Goal: Information Seeking & Learning: Find contact information

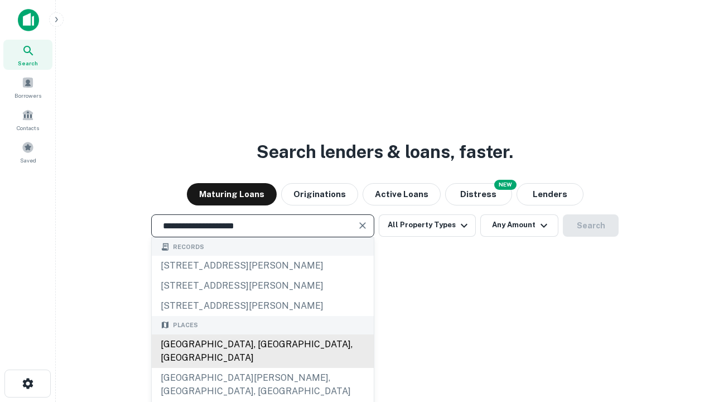
click at [262, 368] on div "[GEOGRAPHIC_DATA], [GEOGRAPHIC_DATA], [GEOGRAPHIC_DATA]" at bounding box center [263, 350] width 222 height 33
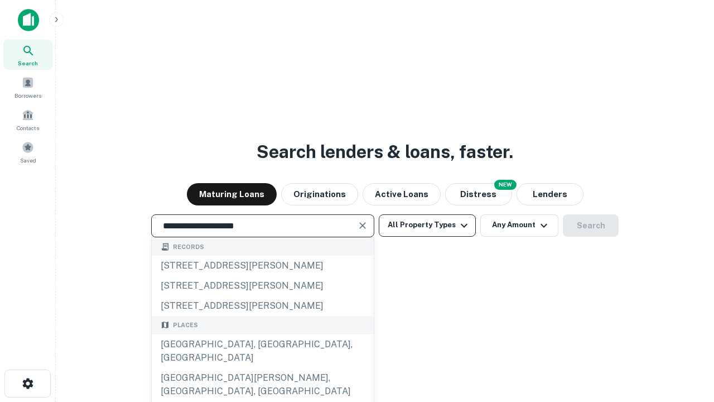
type input "**********"
click at [427, 225] on button "All Property Types" at bounding box center [427, 225] width 97 height 22
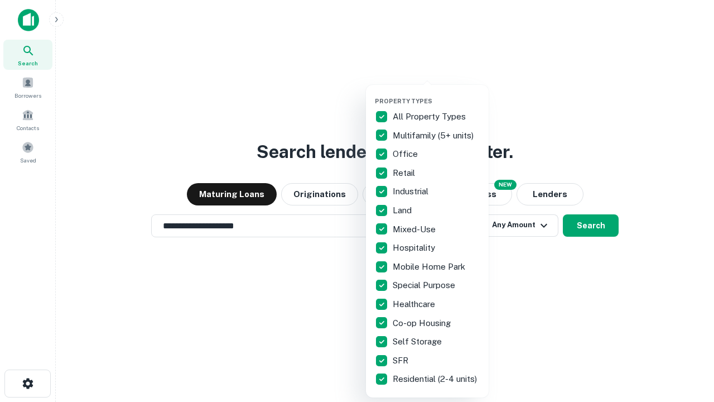
click at [436, 94] on button "button" at bounding box center [436, 94] width 123 height 1
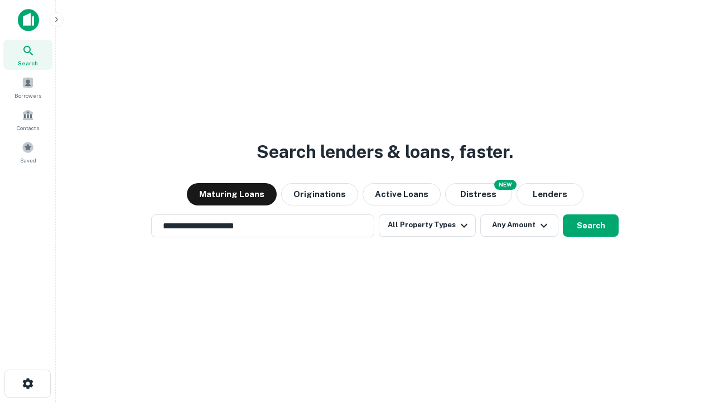
scroll to position [17, 0]
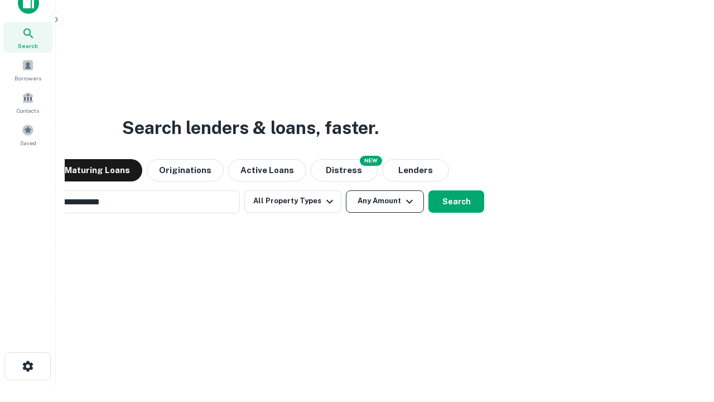
click at [346, 190] on button "Any Amount" at bounding box center [385, 201] width 78 height 22
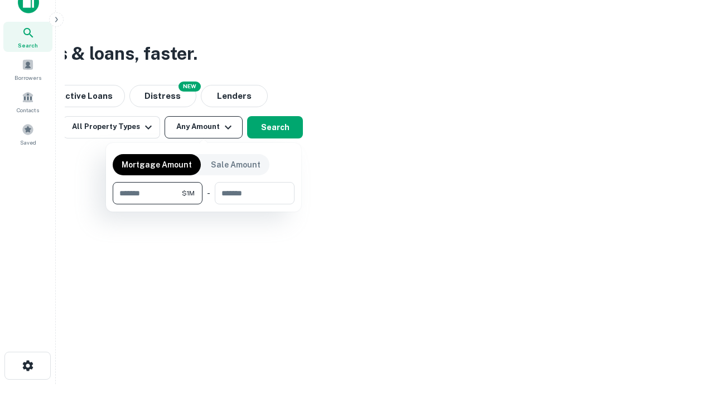
type input "*******"
click at [204, 204] on button "button" at bounding box center [204, 204] width 182 height 1
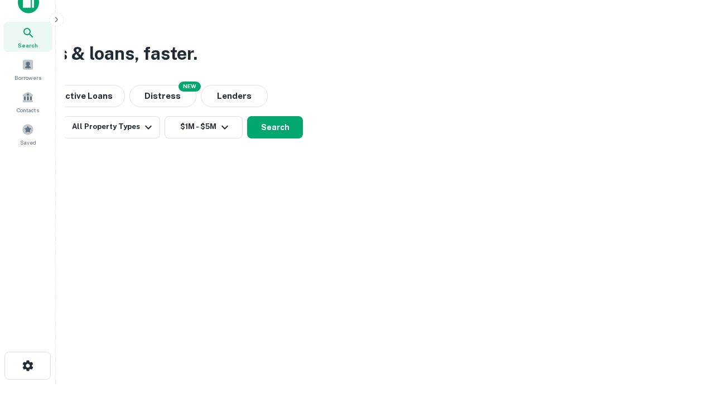
scroll to position [7, 206]
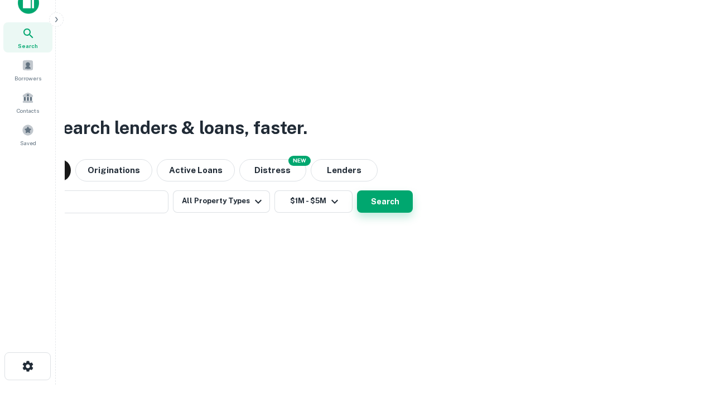
click at [357, 190] on button "Search" at bounding box center [385, 201] width 56 height 22
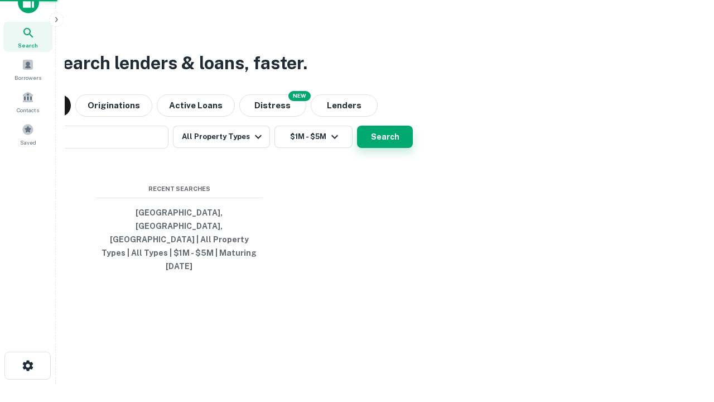
scroll to position [30, 316]
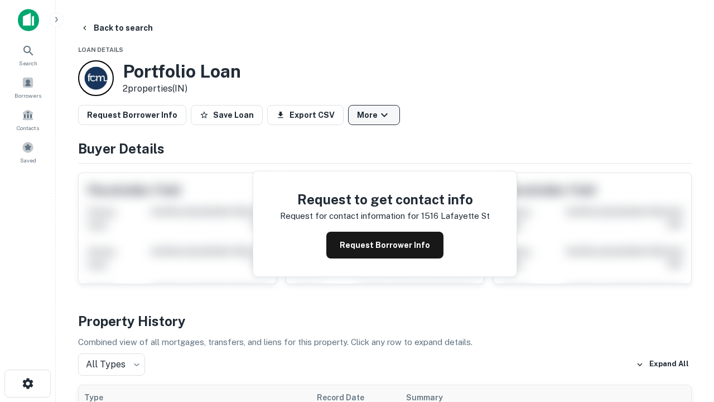
click at [374, 115] on button "More" at bounding box center [374, 115] width 52 height 20
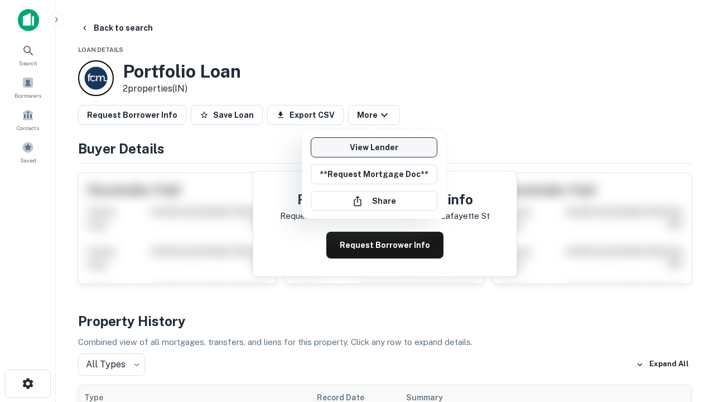
click at [374, 147] on link "View Lender" at bounding box center [374, 147] width 127 height 20
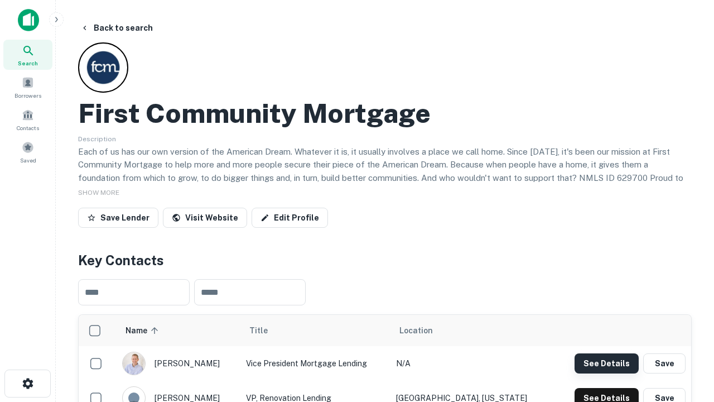
click at [606, 363] on button "See Details" at bounding box center [607, 363] width 64 height 20
click at [27, 383] on icon "button" at bounding box center [27, 383] width 13 height 13
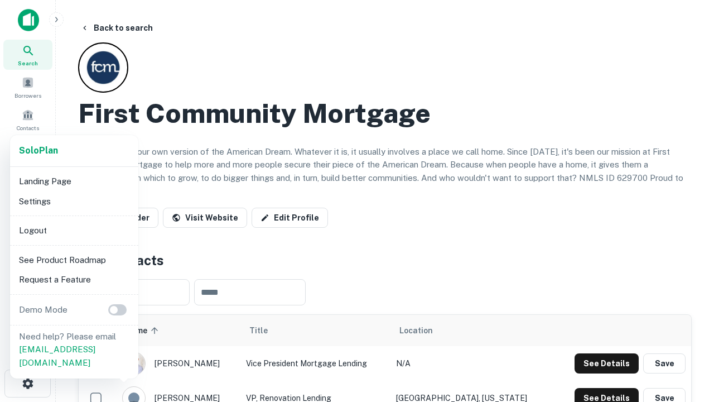
click at [74, 230] on li "Logout" at bounding box center [74, 230] width 119 height 20
